Goal: Transaction & Acquisition: Book appointment/travel/reservation

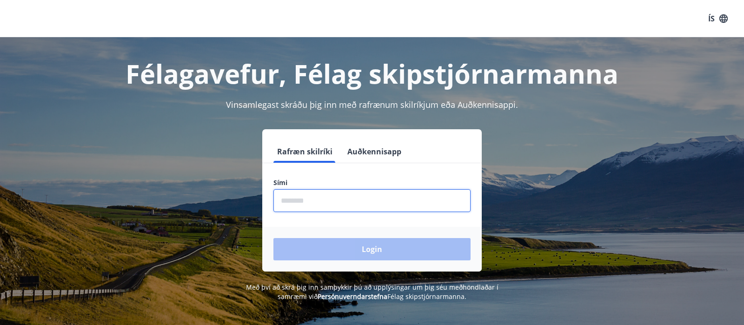
click at [388, 206] on input "phone" at bounding box center [372, 200] width 197 height 23
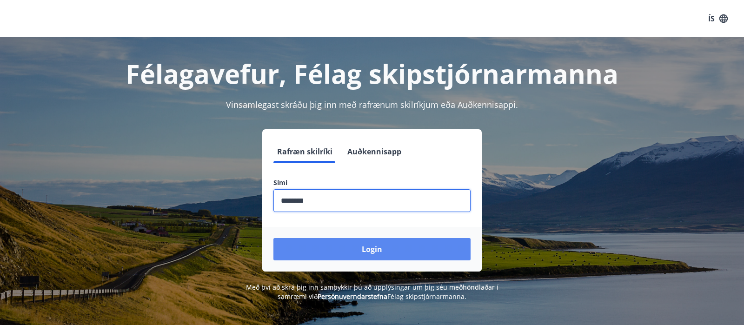
type input "********"
click at [387, 247] on button "Login" at bounding box center [372, 249] width 197 height 22
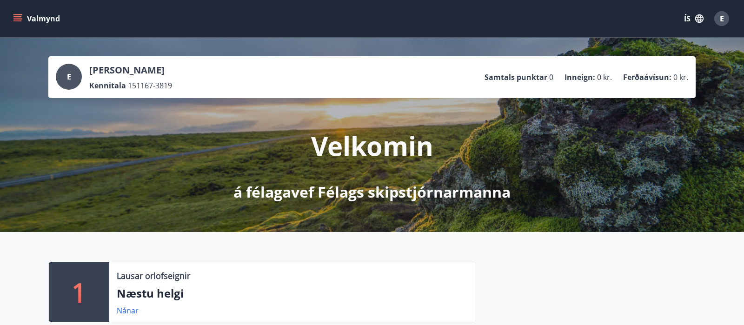
click at [28, 22] on button "Valmynd" at bounding box center [37, 18] width 53 height 17
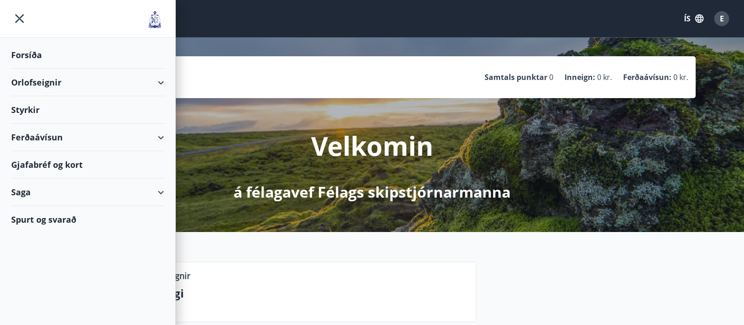
click at [33, 80] on div "Orlofseignir" at bounding box center [87, 82] width 153 height 27
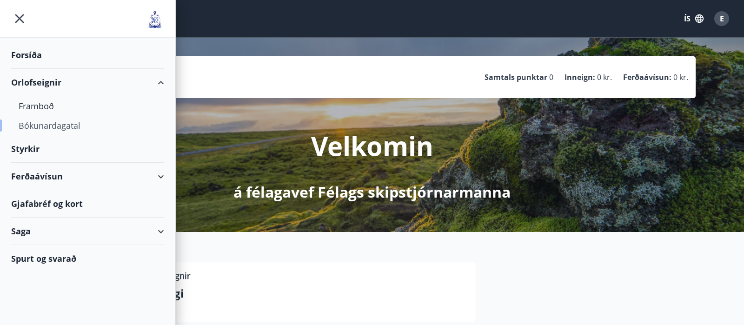
click at [40, 129] on div "Bókunardagatal" at bounding box center [88, 126] width 138 height 20
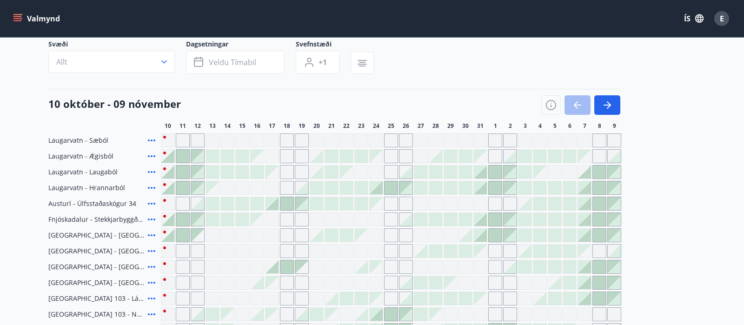
scroll to position [98, 0]
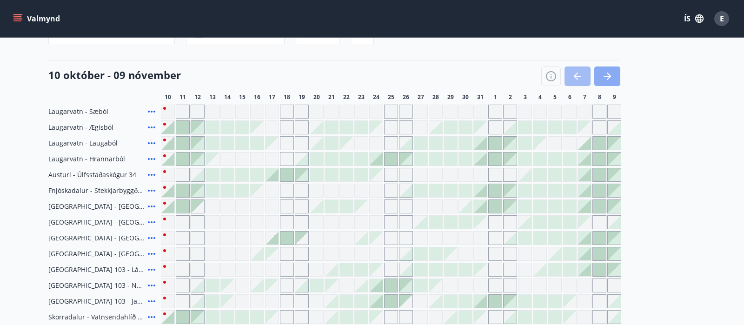
click at [614, 75] on button "button" at bounding box center [608, 77] width 26 height 20
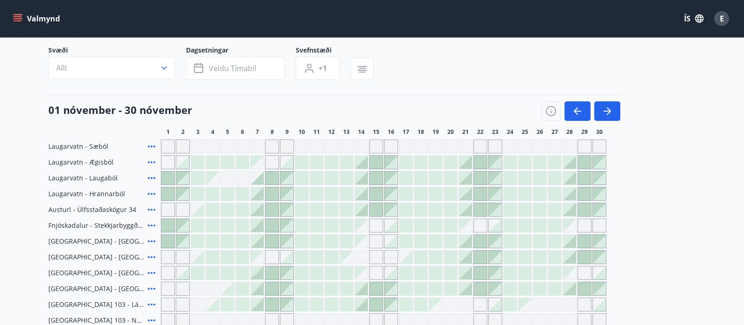
scroll to position [49, 0]
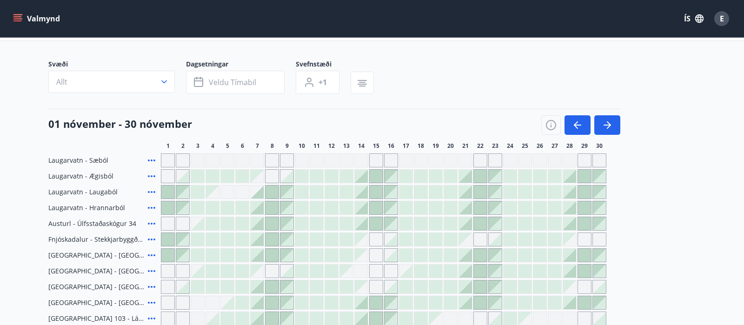
click at [148, 208] on icon at bounding box center [151, 208] width 7 height 2
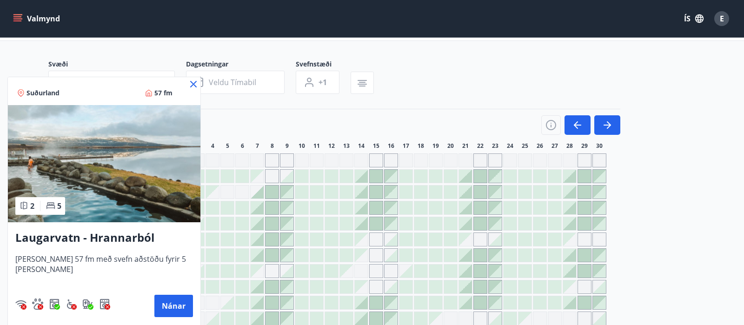
click at [155, 192] on img at bounding box center [104, 163] width 193 height 117
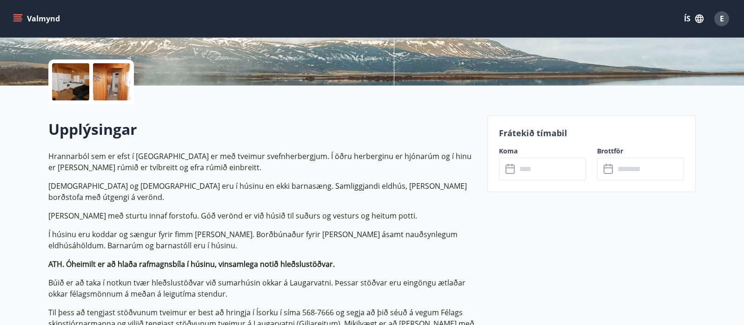
scroll to position [195, 0]
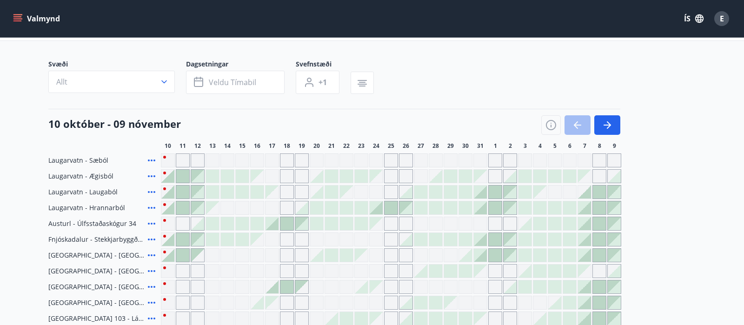
scroll to position [50, 0]
click at [617, 125] on button "button" at bounding box center [608, 124] width 26 height 20
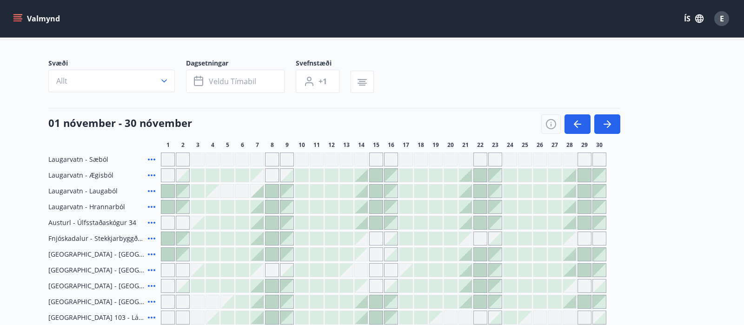
click at [142, 158] on div "Laugarvatn - Sæból" at bounding box center [102, 160] width 109 height 14
click at [145, 159] on div "Laugarvatn - Sæból" at bounding box center [102, 160] width 109 height 14
click at [154, 161] on icon at bounding box center [151, 159] width 11 height 11
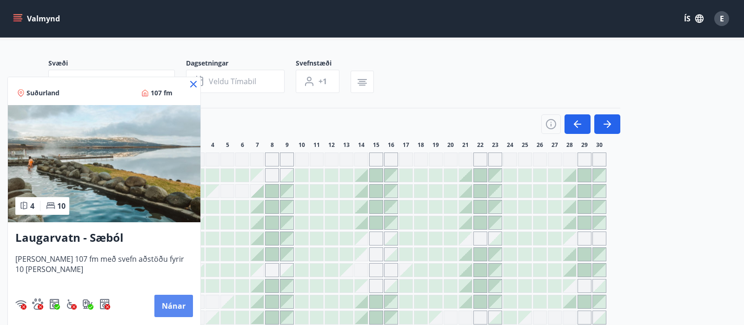
click at [167, 303] on button "Nánar" at bounding box center [173, 306] width 39 height 22
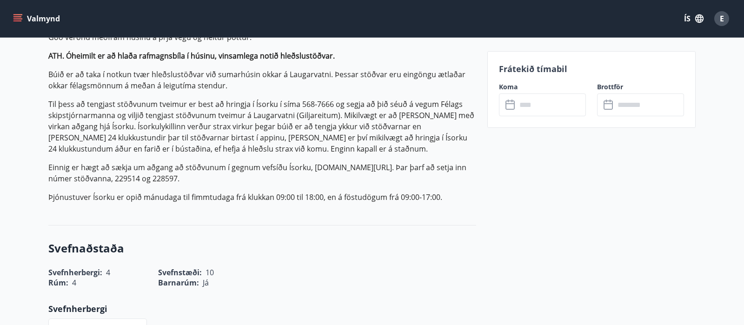
scroll to position [635, 0]
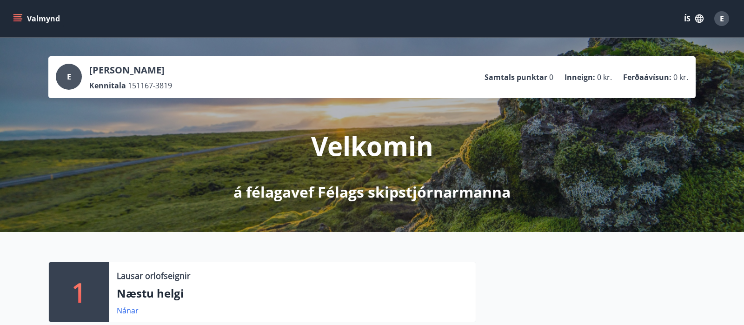
click at [42, 17] on button "Valmynd" at bounding box center [37, 18] width 53 height 17
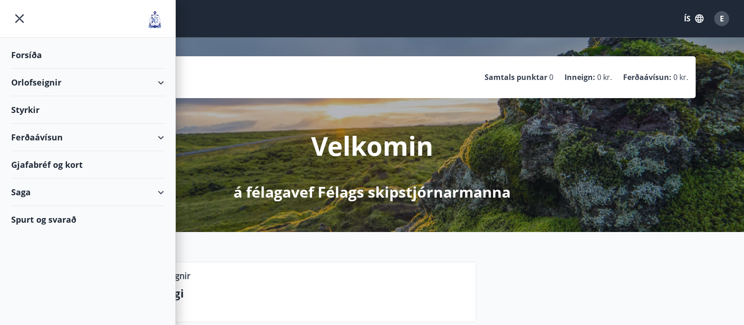
click at [42, 81] on div "Orlofseignir" at bounding box center [87, 82] width 153 height 27
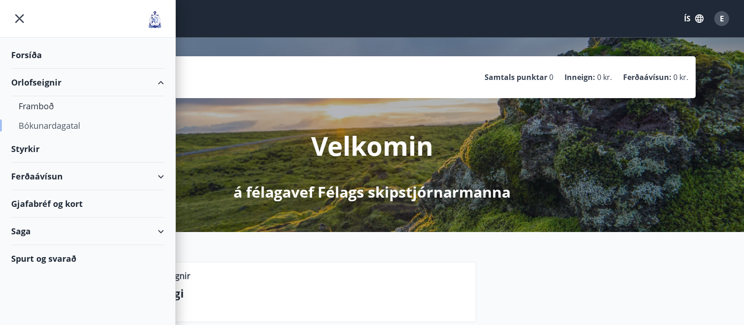
click at [48, 127] on div "Bókunardagatal" at bounding box center [88, 126] width 138 height 20
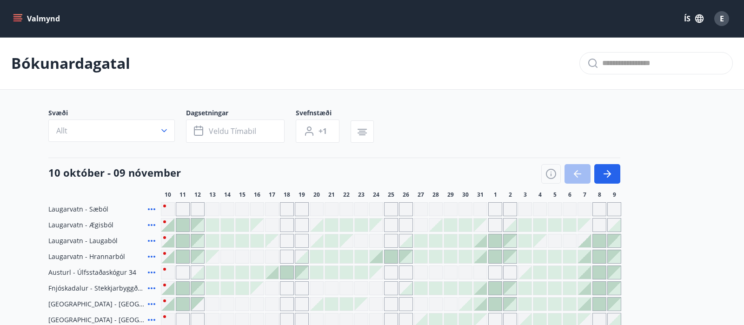
click at [608, 164] on div "10 október - 09 nóvember" at bounding box center [334, 171] width 572 height 26
click at [611, 172] on icon "button" at bounding box center [607, 173] width 11 height 11
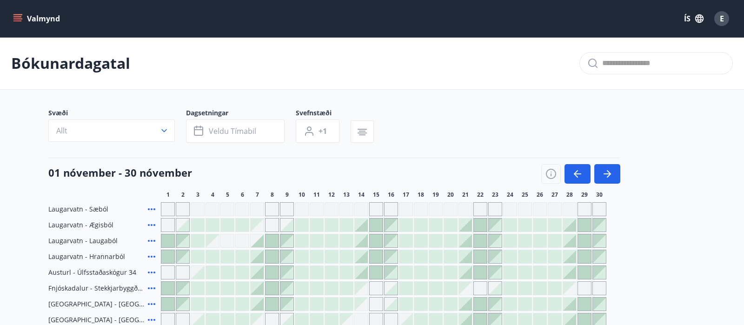
click at [154, 223] on icon at bounding box center [151, 225] width 11 height 11
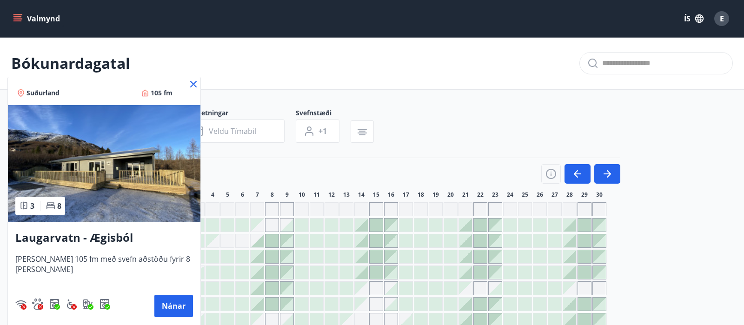
click at [188, 85] on icon at bounding box center [193, 84] width 11 height 11
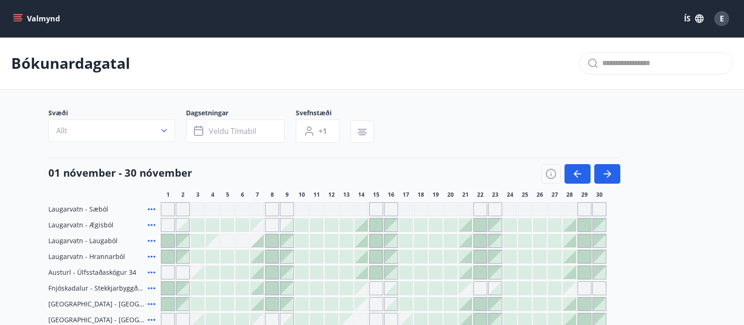
click at [343, 225] on div at bounding box center [346, 225] width 13 height 13
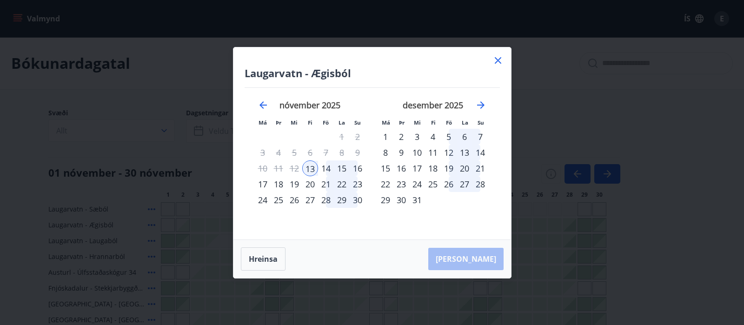
click at [360, 165] on div "16" at bounding box center [358, 168] width 16 height 16
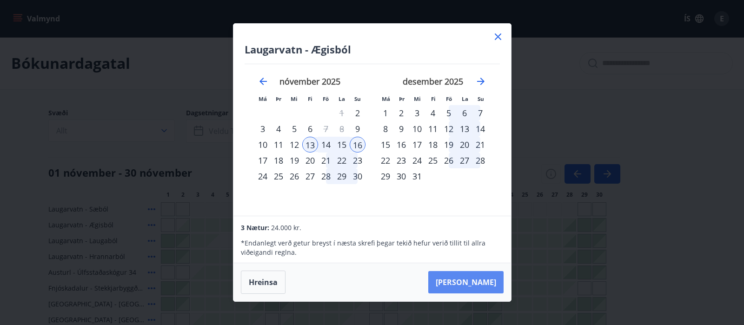
click at [475, 279] on button "Taka Frá" at bounding box center [465, 282] width 75 height 22
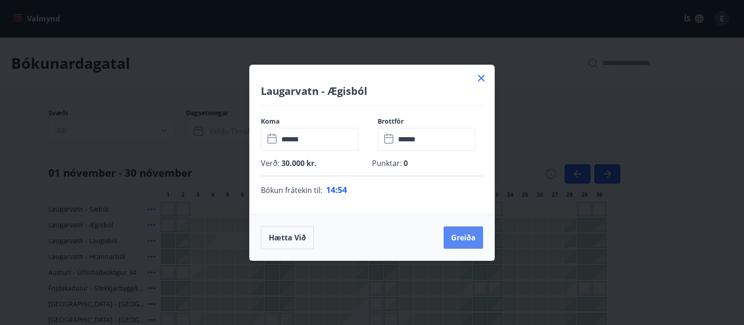
click at [472, 235] on button "Greiða" at bounding box center [464, 238] width 40 height 22
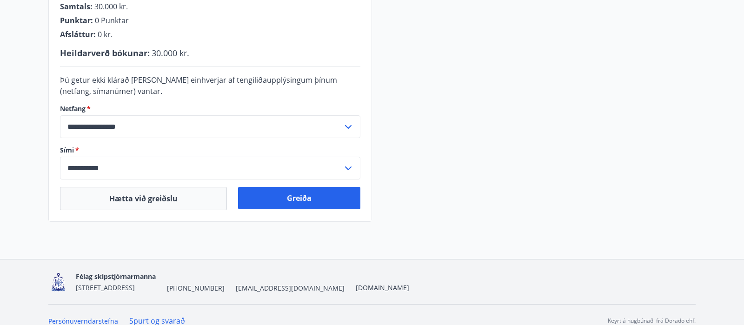
scroll to position [293, 0]
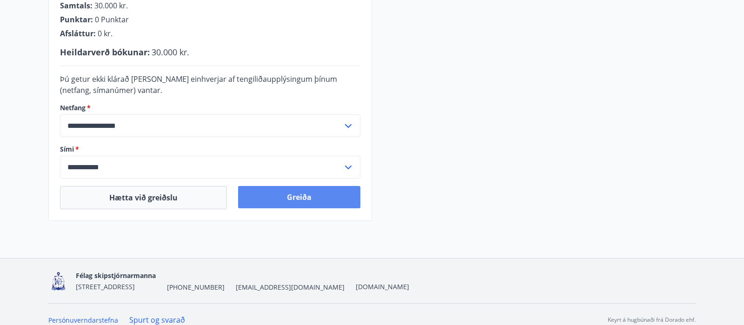
click at [330, 192] on button "Greiða" at bounding box center [299, 197] width 122 height 22
